Goal: Check status: Check status

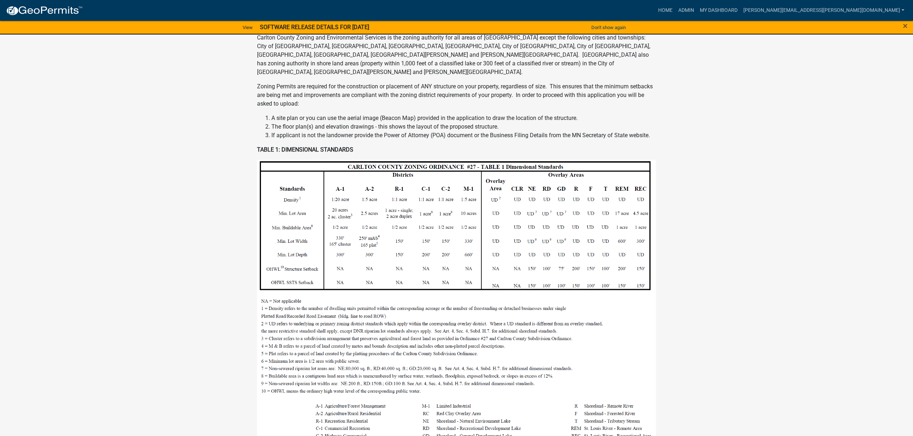
scroll to position [267, 0]
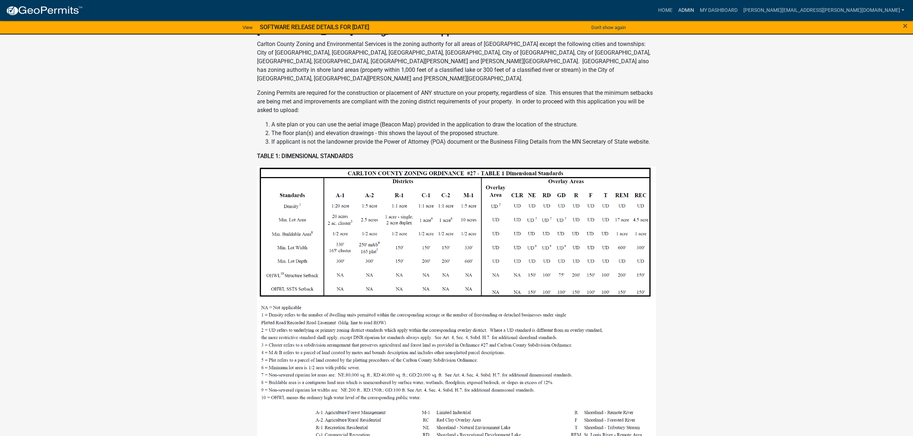
click at [697, 14] on link "Admin" at bounding box center [687, 11] width 22 height 14
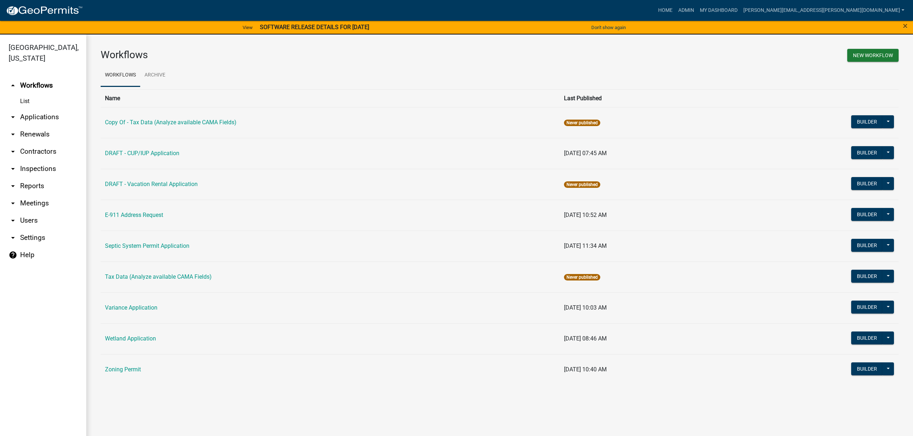
click at [35, 121] on link "arrow_drop_down Applications" at bounding box center [43, 117] width 86 height 17
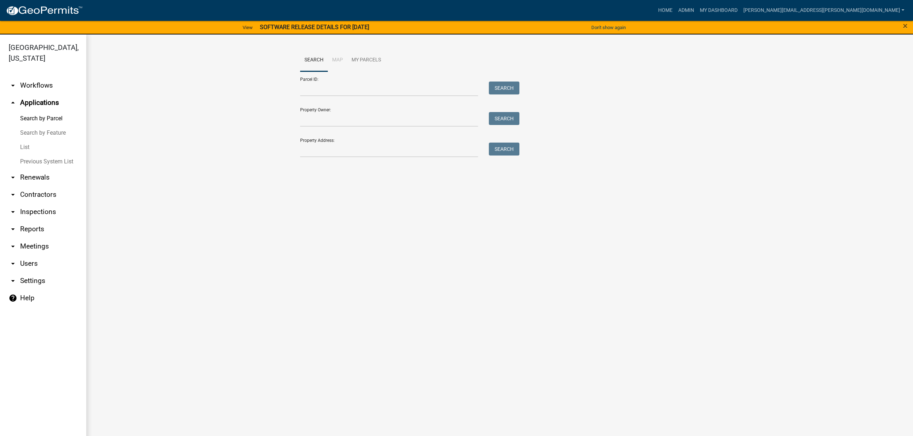
click at [26, 147] on link "List" at bounding box center [43, 147] width 86 height 14
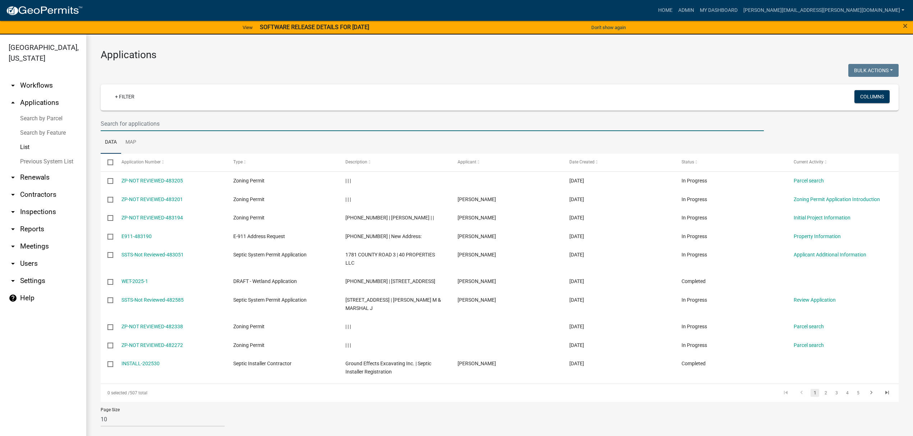
click at [145, 127] on input "text" at bounding box center [432, 123] width 663 height 15
type input "[PERSON_NAME]"
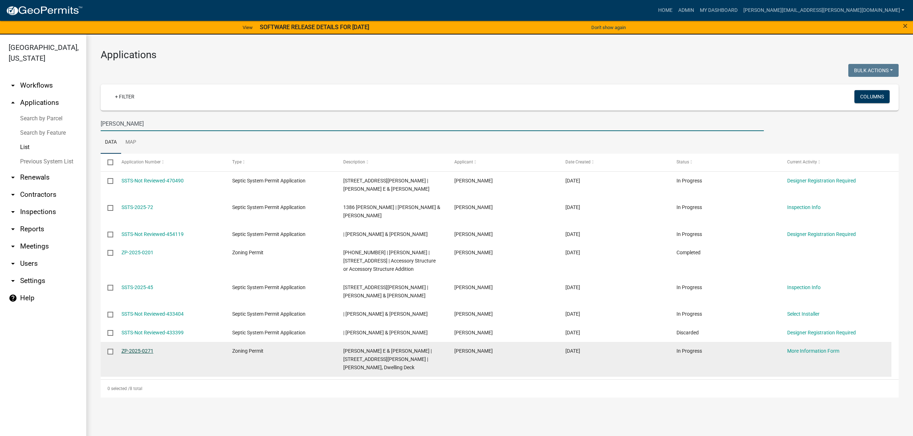
click at [130, 351] on link "ZP-2025-0271" at bounding box center [138, 351] width 32 height 6
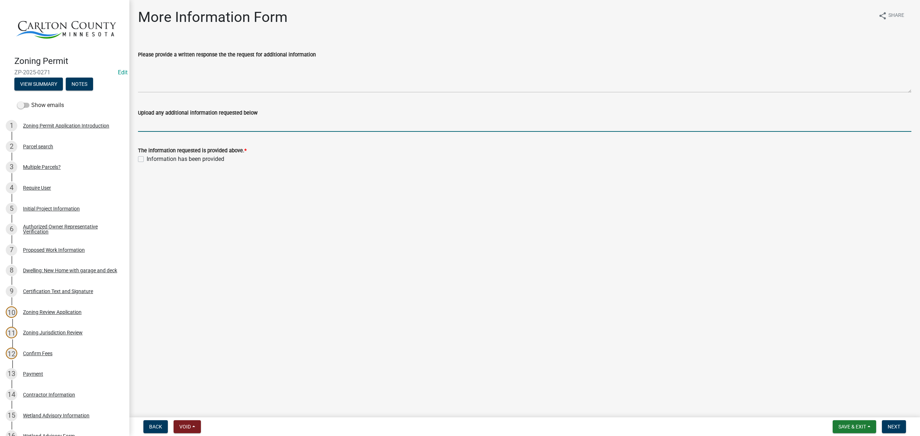
click at [197, 125] on input "Upload any additional information requested below" at bounding box center [525, 124] width 774 height 15
click at [51, 248] on div "Proposed Work Information" at bounding box center [54, 250] width 62 height 5
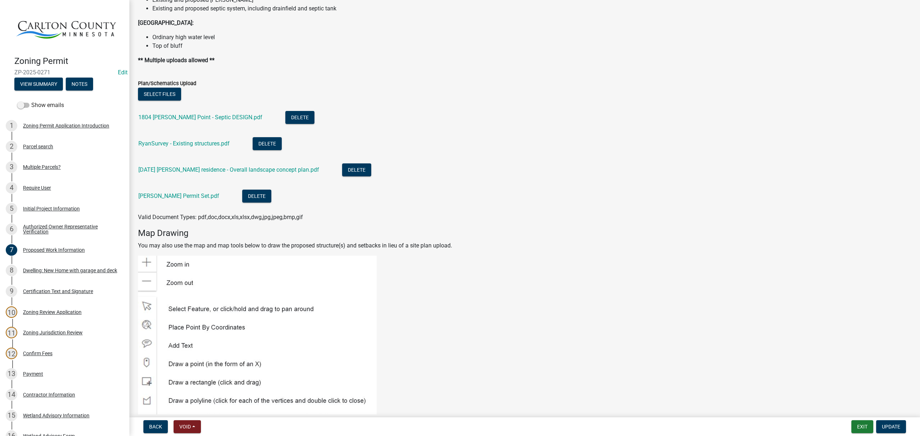
scroll to position [863, 0]
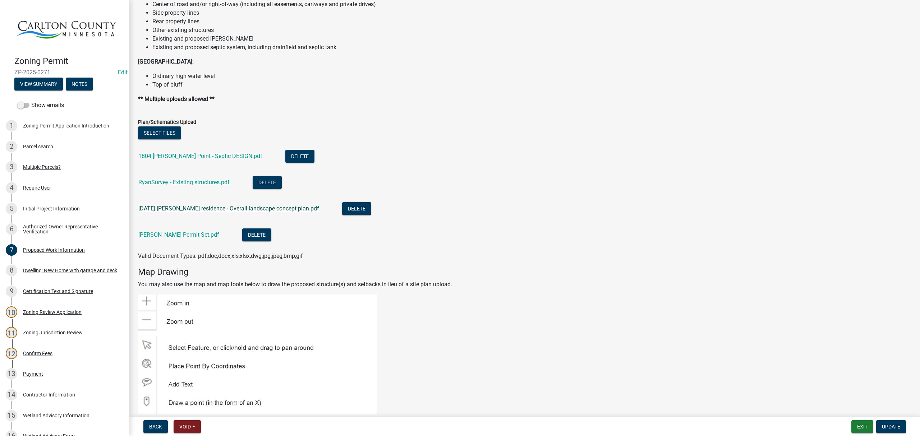
click at [194, 209] on link "[DATE] [PERSON_NAME] residence - Overall landscape concept plan.pdf" at bounding box center [228, 208] width 181 height 7
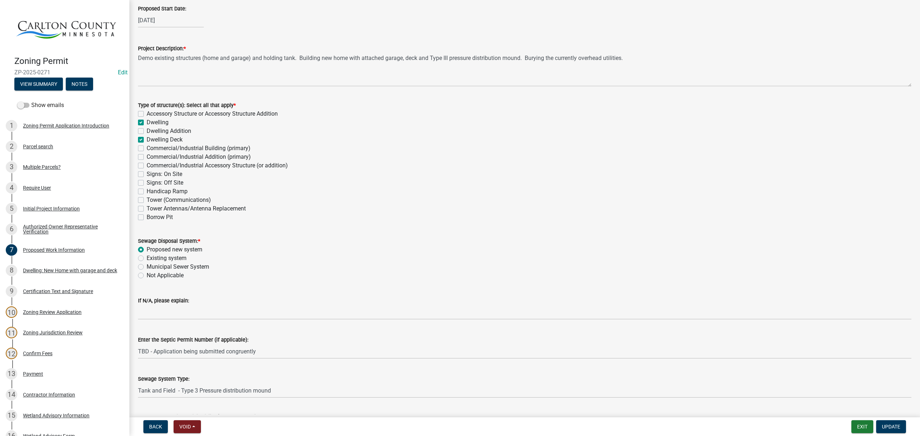
scroll to position [0, 0]
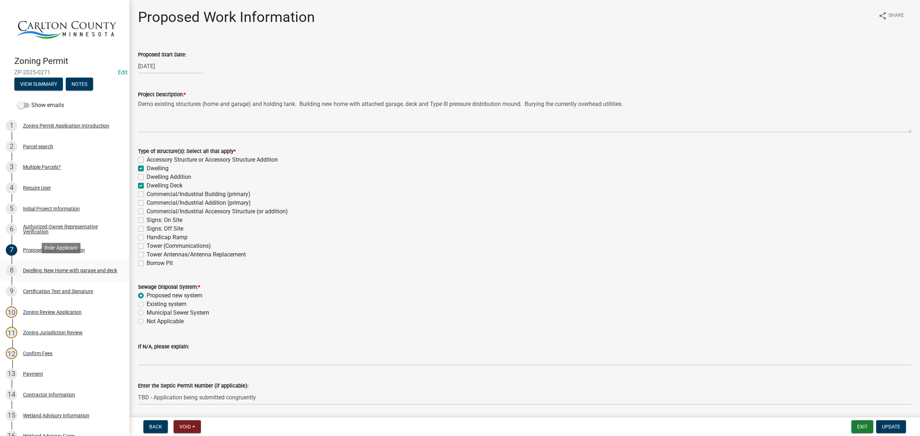
click at [68, 268] on div "Dwelling: New Home with garage and deck" at bounding box center [70, 270] width 94 height 5
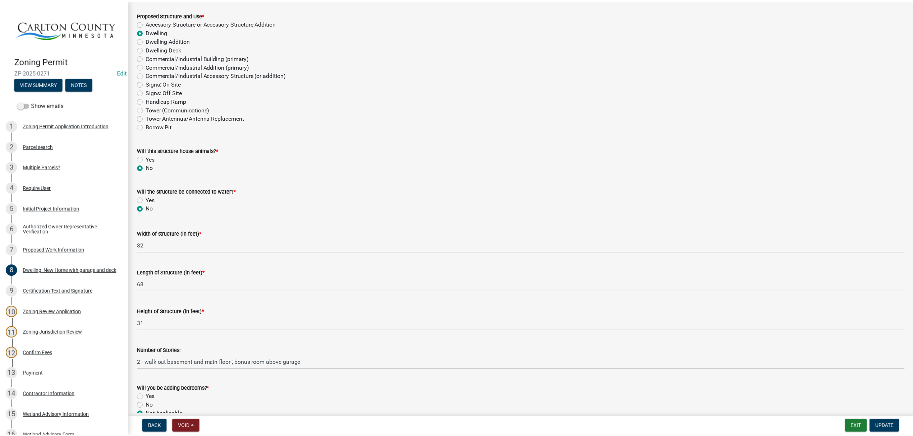
scroll to position [104, 0]
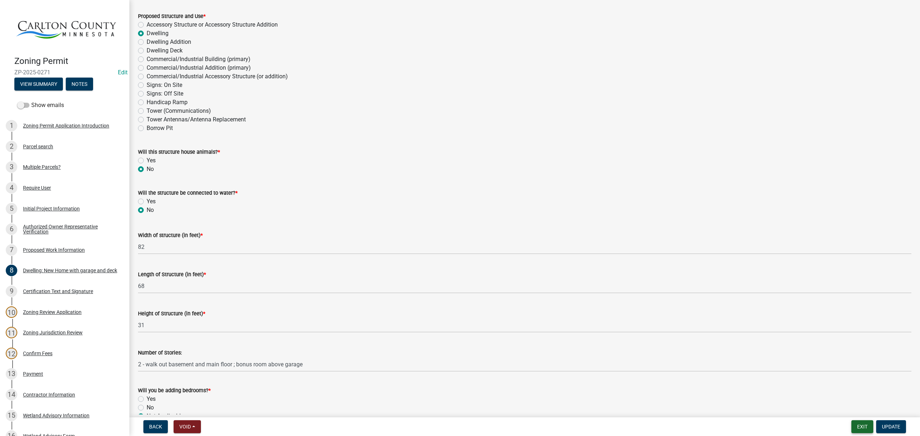
click at [862, 427] on button "Exit" at bounding box center [863, 427] width 22 height 13
